Goal: Task Accomplishment & Management: Complete application form

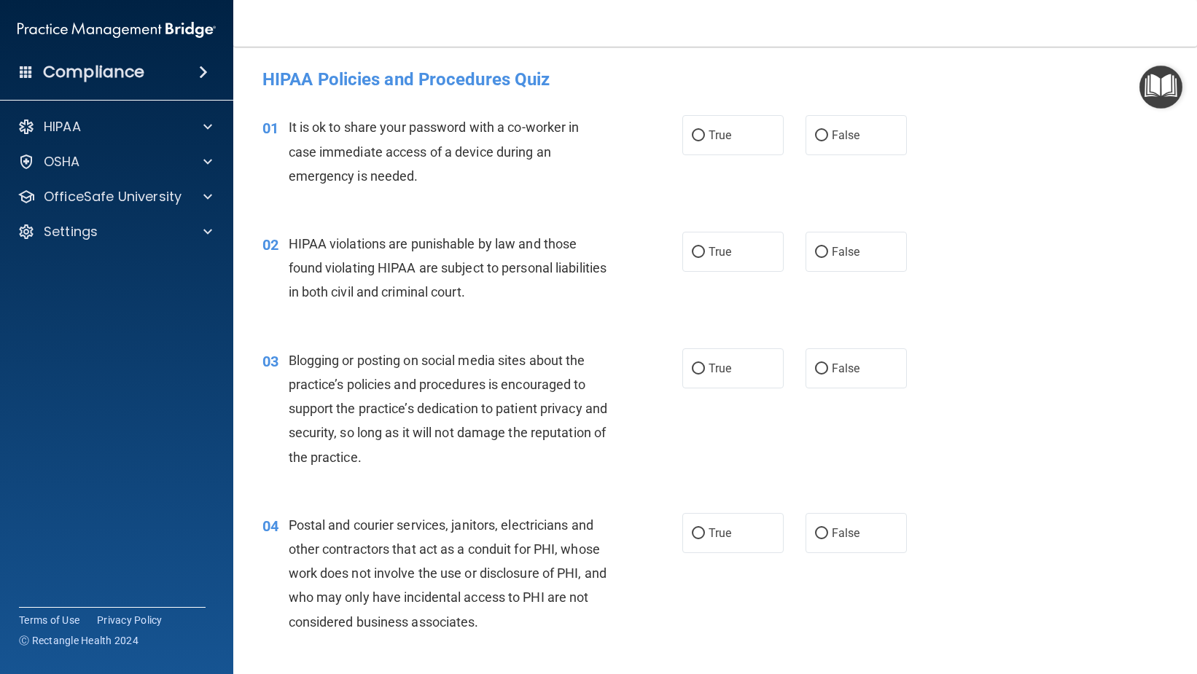
click at [534, 226] on div "02 HIPAA violations are punishable by law and those found violating HIPAA are s…" at bounding box center [714, 272] width 927 height 117
click at [848, 138] on span "False" at bounding box center [845, 135] width 28 height 14
click at [828, 138] on input "False" at bounding box center [821, 135] width 13 height 11
radio input "true"
click at [753, 235] on label "True" at bounding box center [732, 252] width 101 height 40
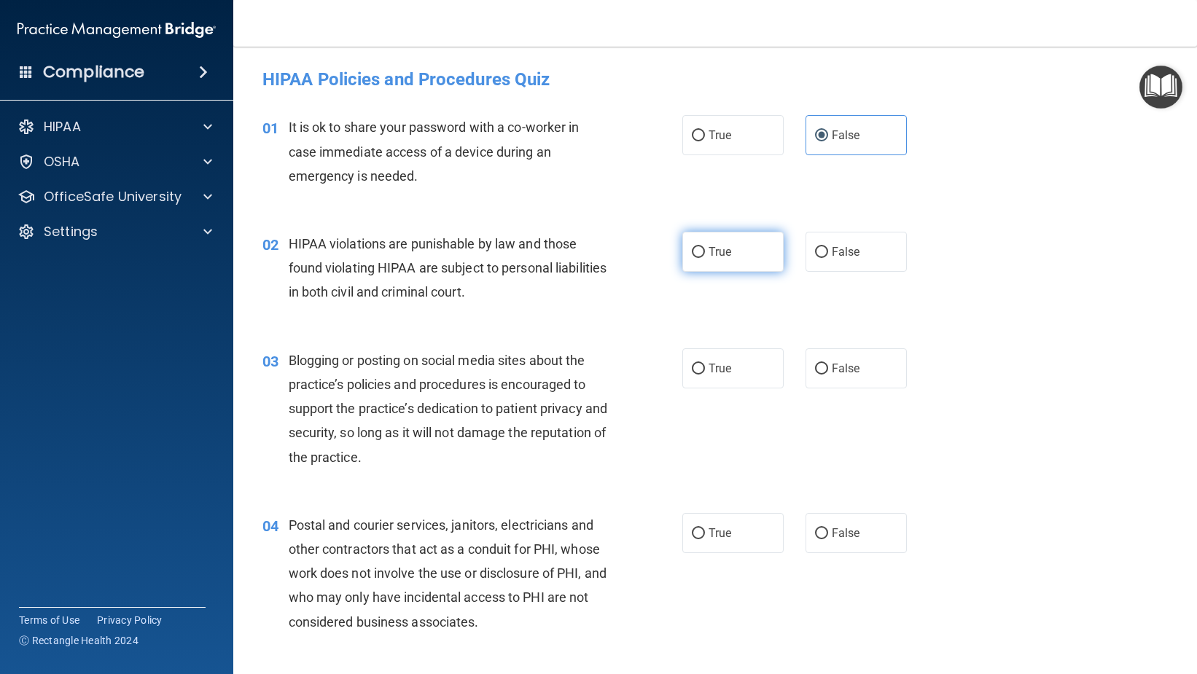
click at [705, 247] on input "True" at bounding box center [698, 252] width 13 height 11
radio input "true"
drag, startPoint x: 860, startPoint y: 372, endPoint x: 853, endPoint y: 388, distance: 16.6
click at [860, 372] on label "False" at bounding box center [855, 368] width 101 height 40
click at [828, 372] on input "False" at bounding box center [821, 369] width 13 height 11
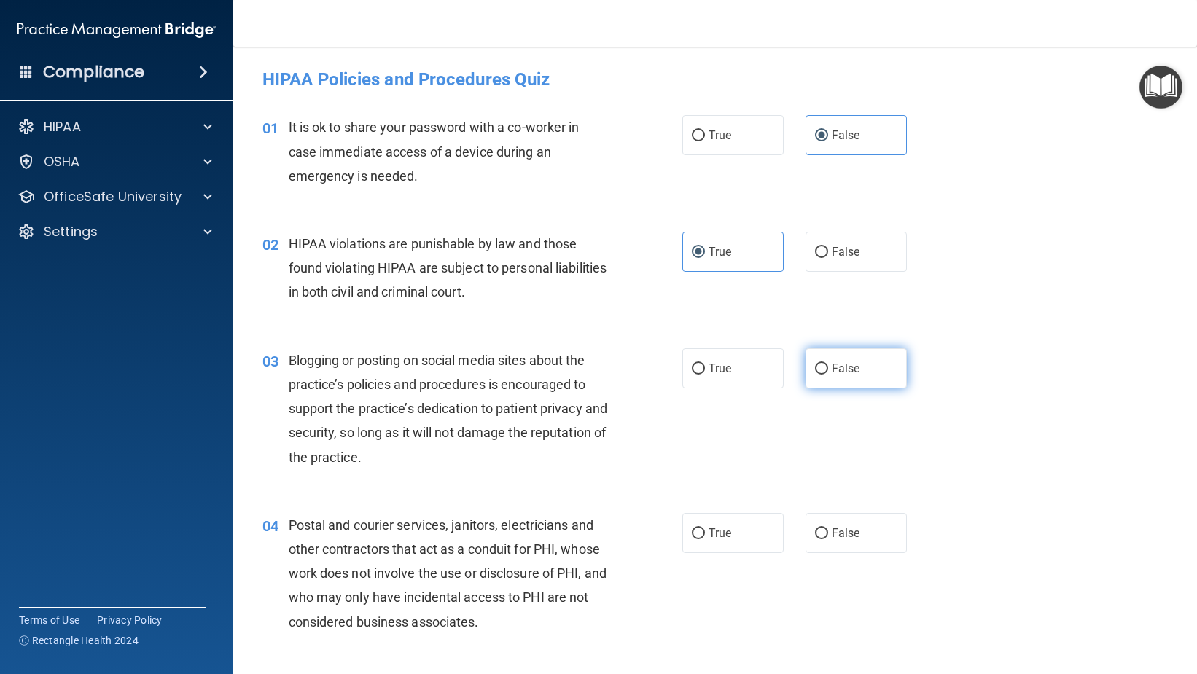
radio input "true"
click at [834, 513] on label "False" at bounding box center [855, 533] width 101 height 40
click at [828, 528] on input "False" at bounding box center [821, 533] width 13 height 11
radio input "true"
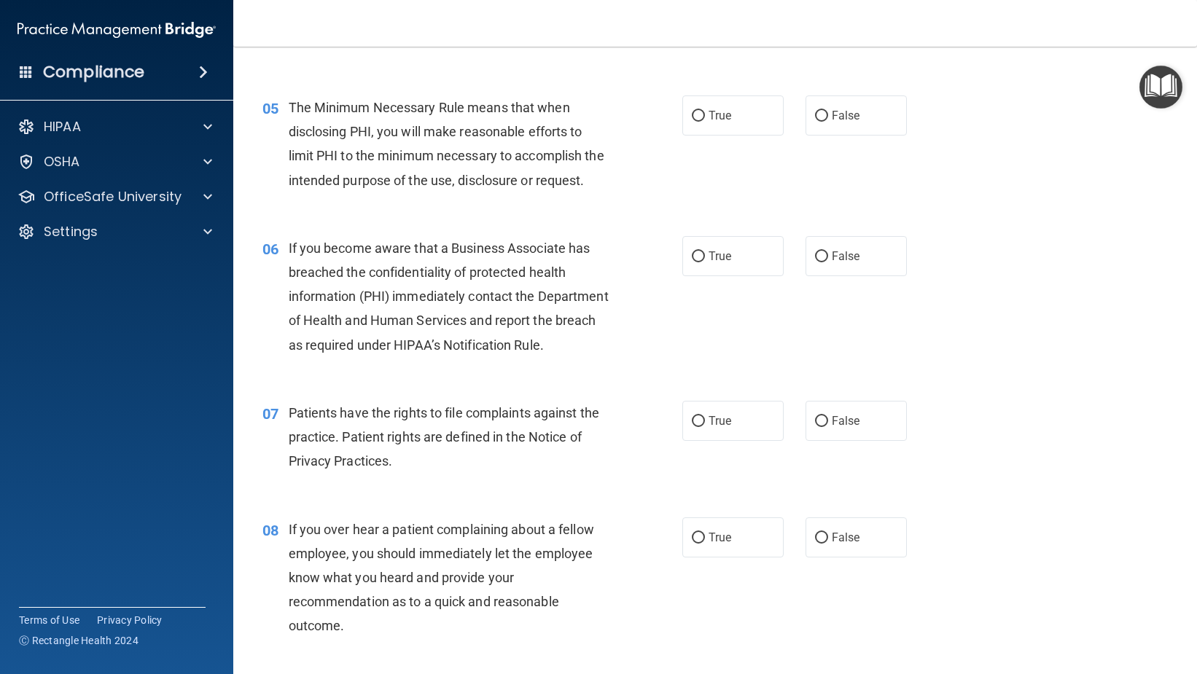
scroll to position [583, 0]
click at [712, 99] on label "True" at bounding box center [732, 115] width 101 height 40
click at [705, 110] on input "True" at bounding box center [698, 115] width 13 height 11
radio input "true"
click at [712, 269] on label "True" at bounding box center [732, 255] width 101 height 40
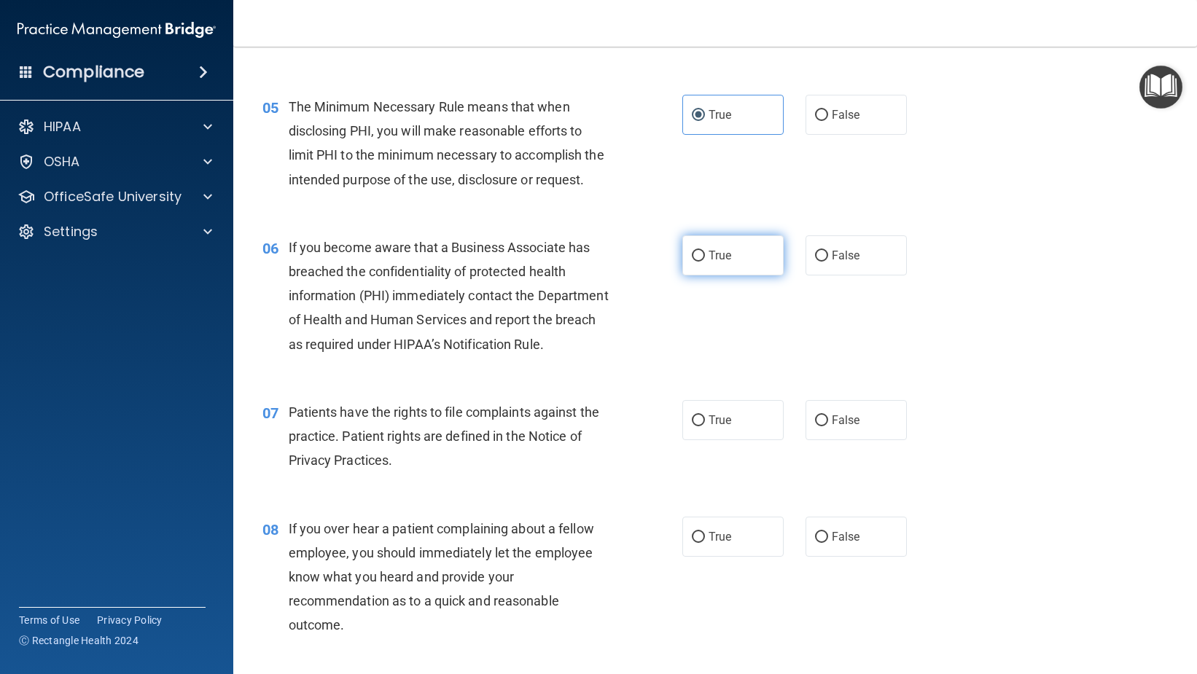
click at [705, 262] on input "True" at bounding box center [698, 256] width 13 height 11
radio input "true"
click at [693, 440] on label "True" at bounding box center [732, 420] width 101 height 40
click at [693, 426] on input "True" at bounding box center [698, 420] width 13 height 11
radio input "true"
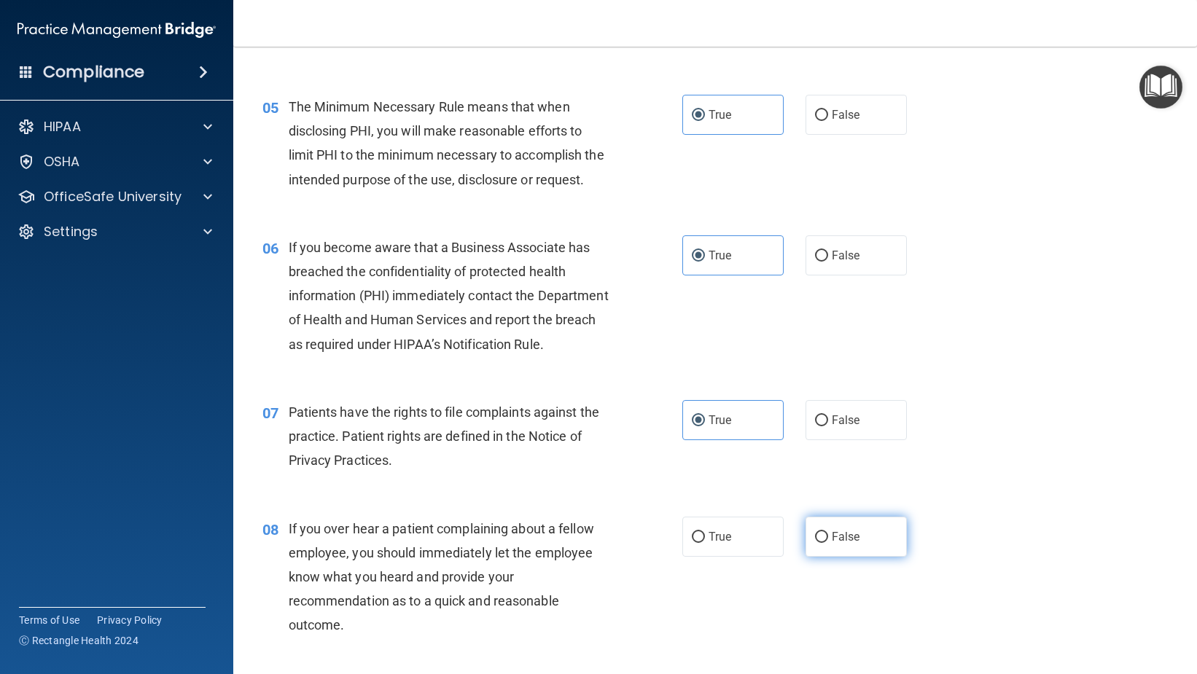
click at [834, 544] on span "False" at bounding box center [845, 537] width 28 height 14
click at [828, 543] on input "False" at bounding box center [821, 537] width 13 height 11
radio input "true"
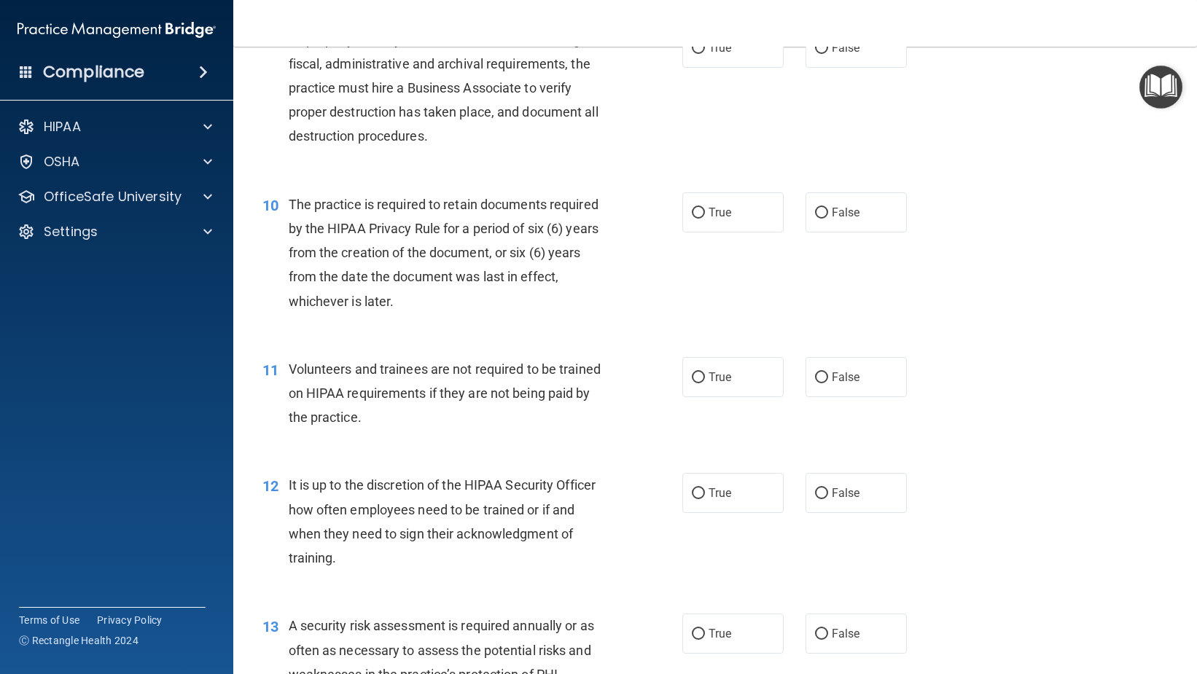
scroll to position [1239, 0]
